Goal: Information Seeking & Learning: Check status

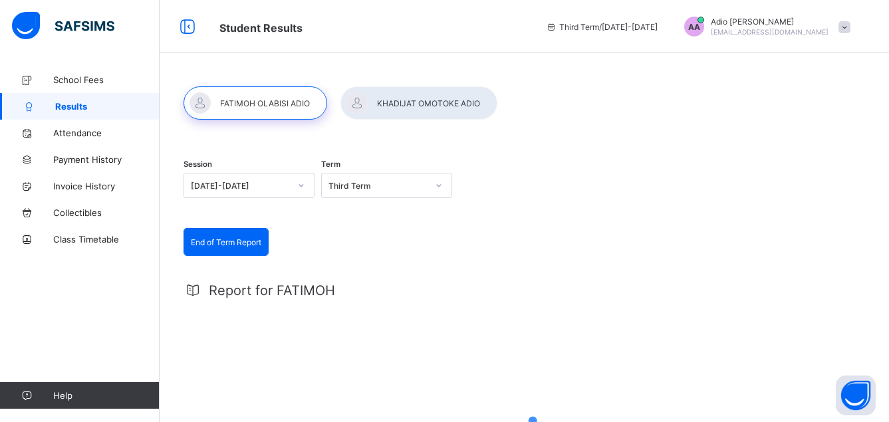
scroll to position [2, 0]
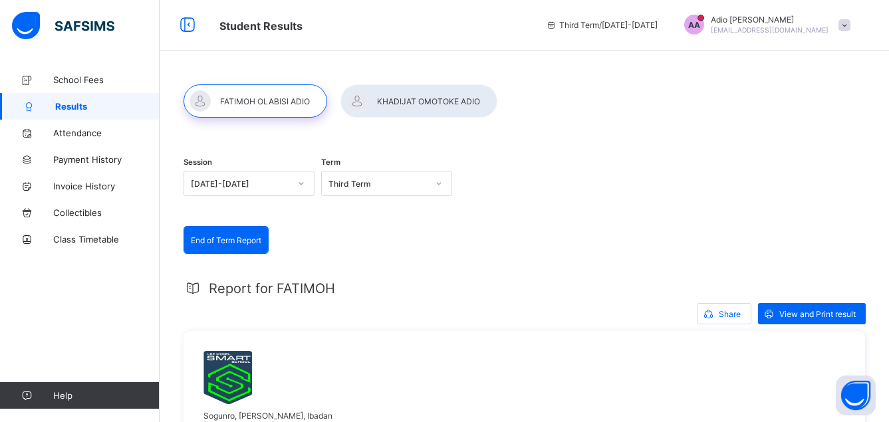
click at [242, 100] on div at bounding box center [255, 100] width 144 height 33
click at [809, 311] on span "View and Print result" at bounding box center [817, 314] width 76 height 10
click at [409, 101] on div at bounding box center [418, 100] width 157 height 33
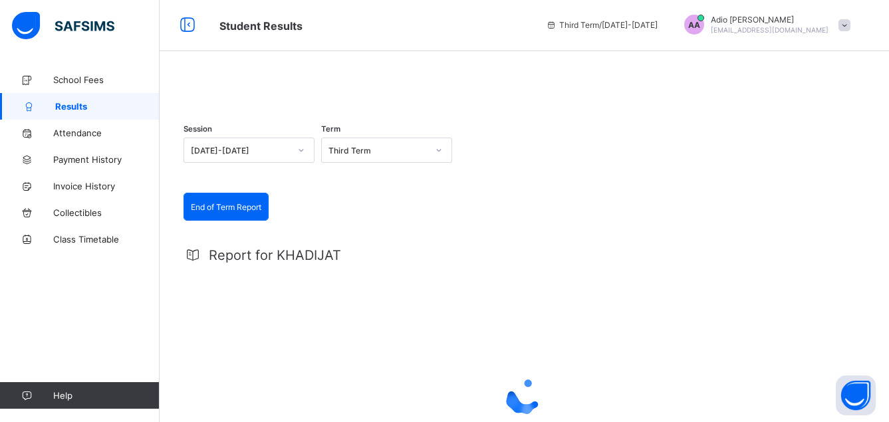
scroll to position [0, 0]
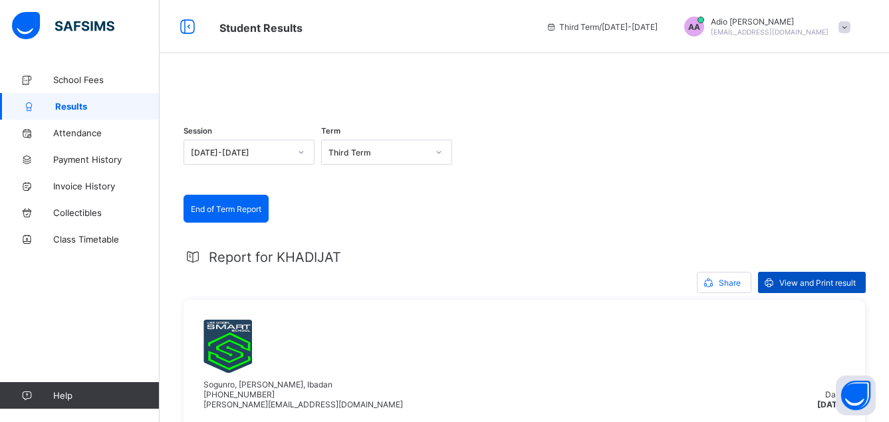
click at [812, 288] on span "View and Print result" at bounding box center [817, 283] width 76 height 10
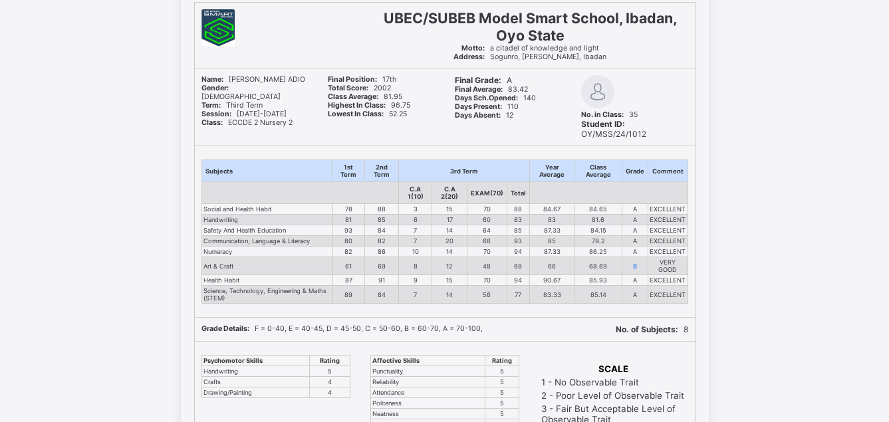
scroll to position [98, 0]
